Goal: Find specific page/section: Find specific page/section

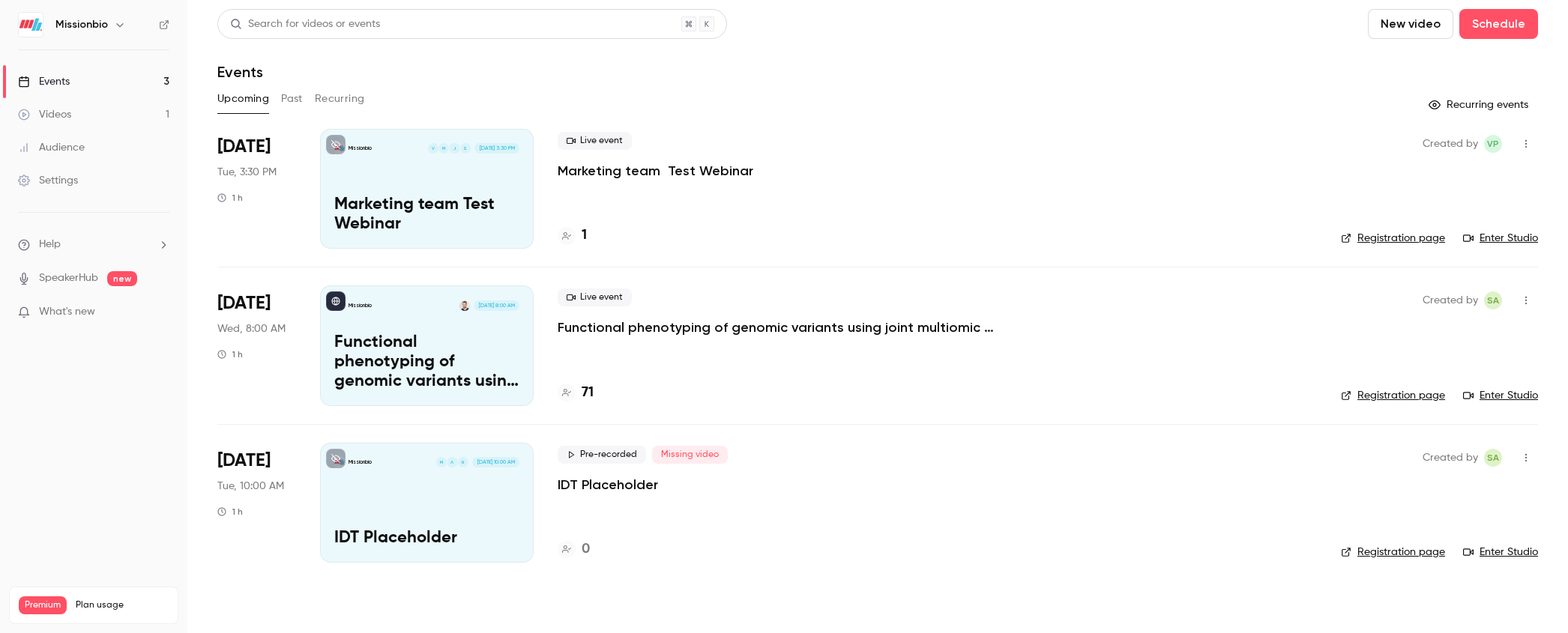
click at [438, 300] on div "Missionbio [DATE] 8:00 AM" at bounding box center [427, 305] width 185 height 10
click at [1503, 394] on link "Enter Studio" at bounding box center [1500, 395] width 75 height 15
